Goal: Obtain resource: Download file/media

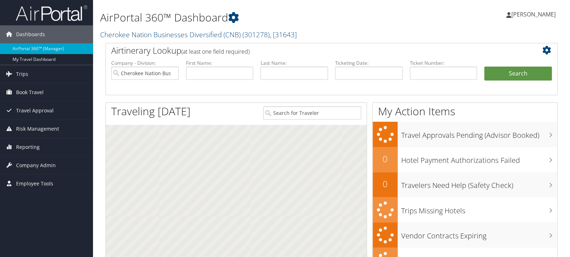
click at [440, 77] on input "text" at bounding box center [444, 73] width 68 height 13
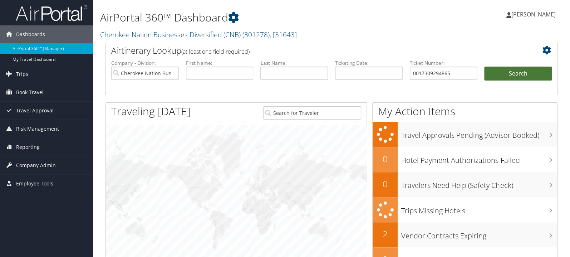
type input "0017309294865"
click at [509, 76] on button "Search" at bounding box center [519, 74] width 68 height 14
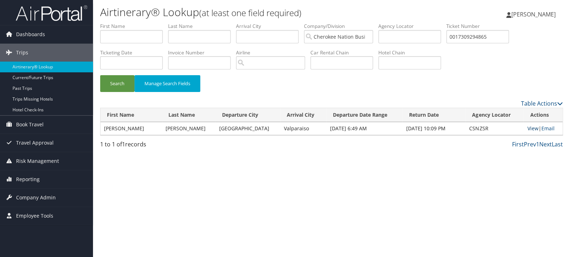
click at [530, 128] on link "View" at bounding box center [532, 128] width 11 height 7
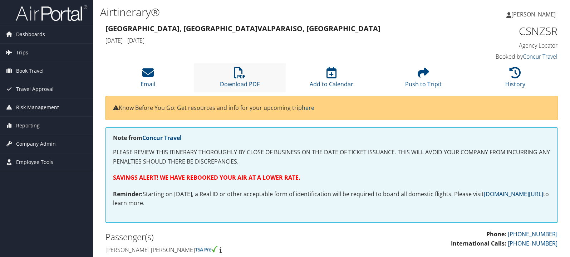
click at [236, 80] on li "Download PDF" at bounding box center [240, 77] width 92 height 29
